Goal: Communication & Community: Answer question/provide support

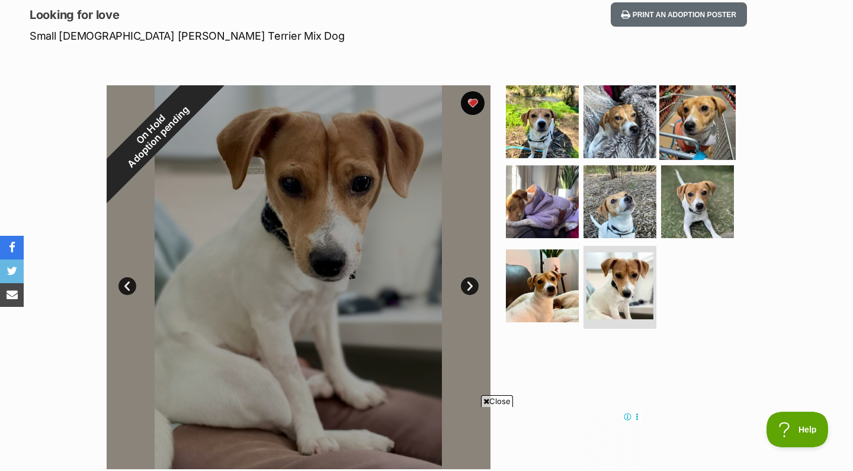
click at [708, 125] on img at bounding box center [697, 121] width 76 height 76
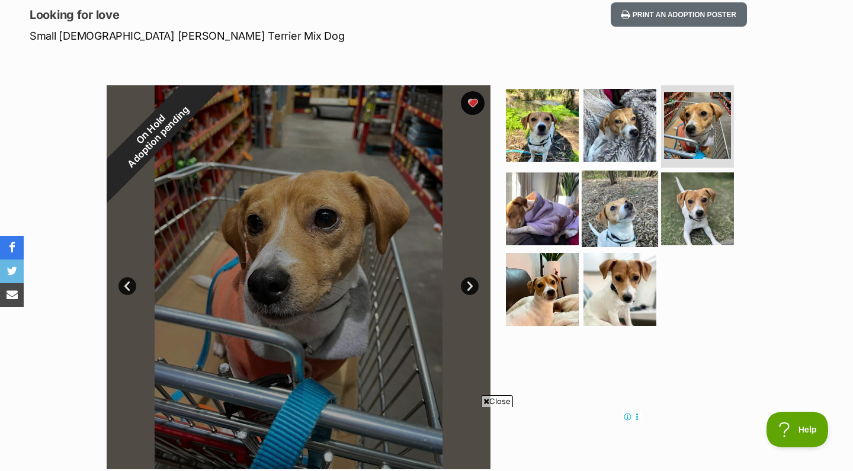
click at [603, 220] on img at bounding box center [620, 209] width 76 height 76
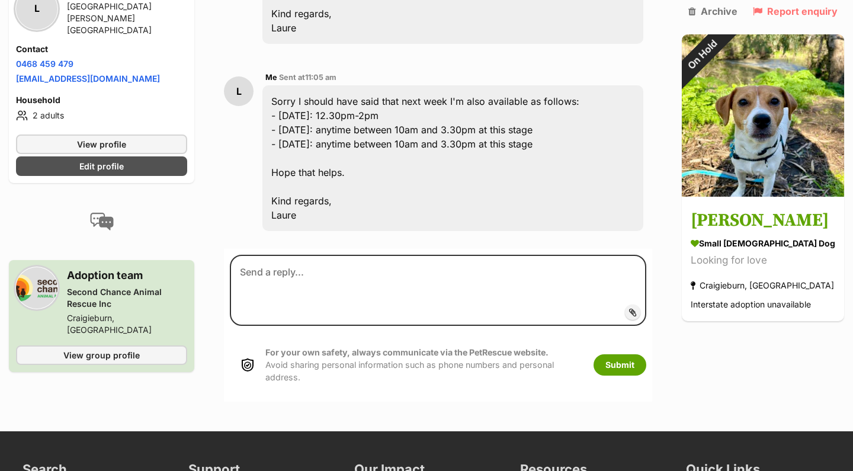
scroll to position [2096, 0]
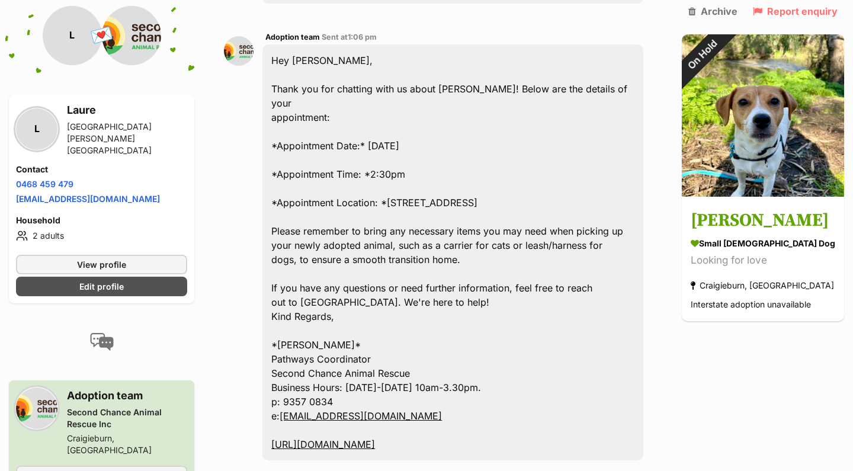
scroll to position [2331, 0]
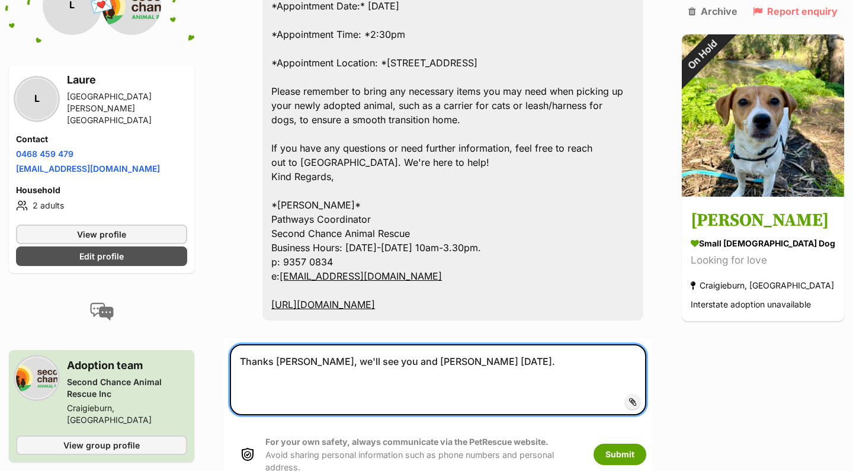
scroll to position [2476, 0]
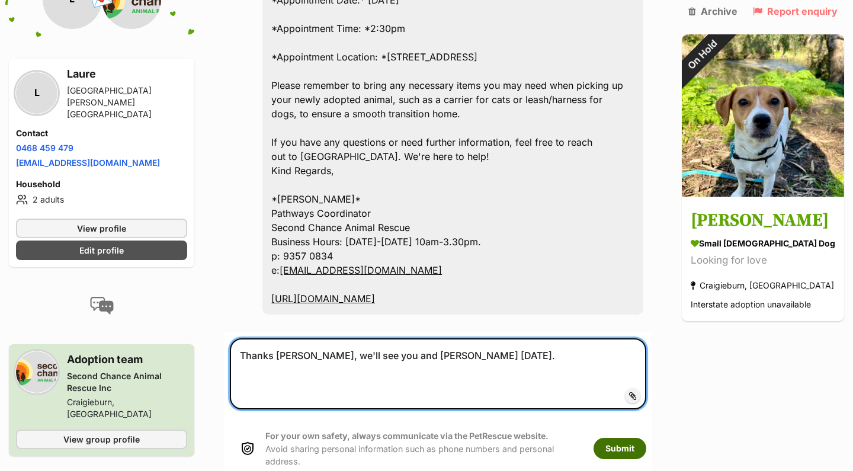
type textarea "Thanks Shelby, we'll see you and Bonnie tomorrow."
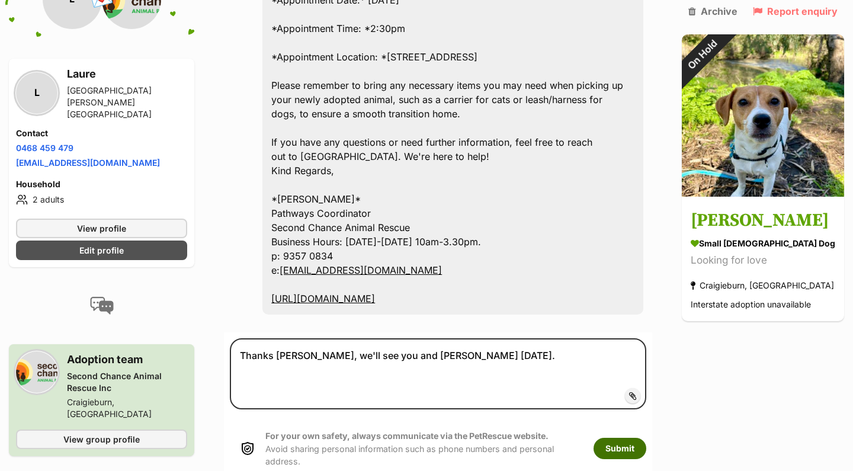
click at [630, 438] on button "Submit" at bounding box center [620, 448] width 53 height 21
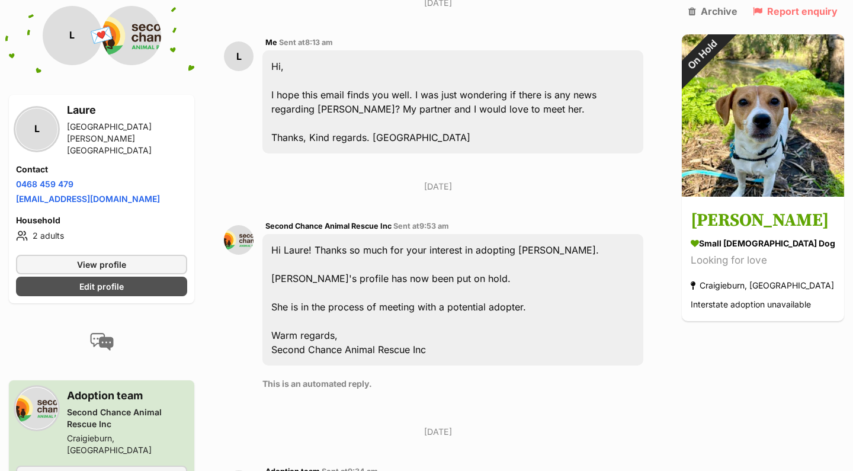
scroll to position [1025, 0]
